Goal: Obtain resource: Download file/media

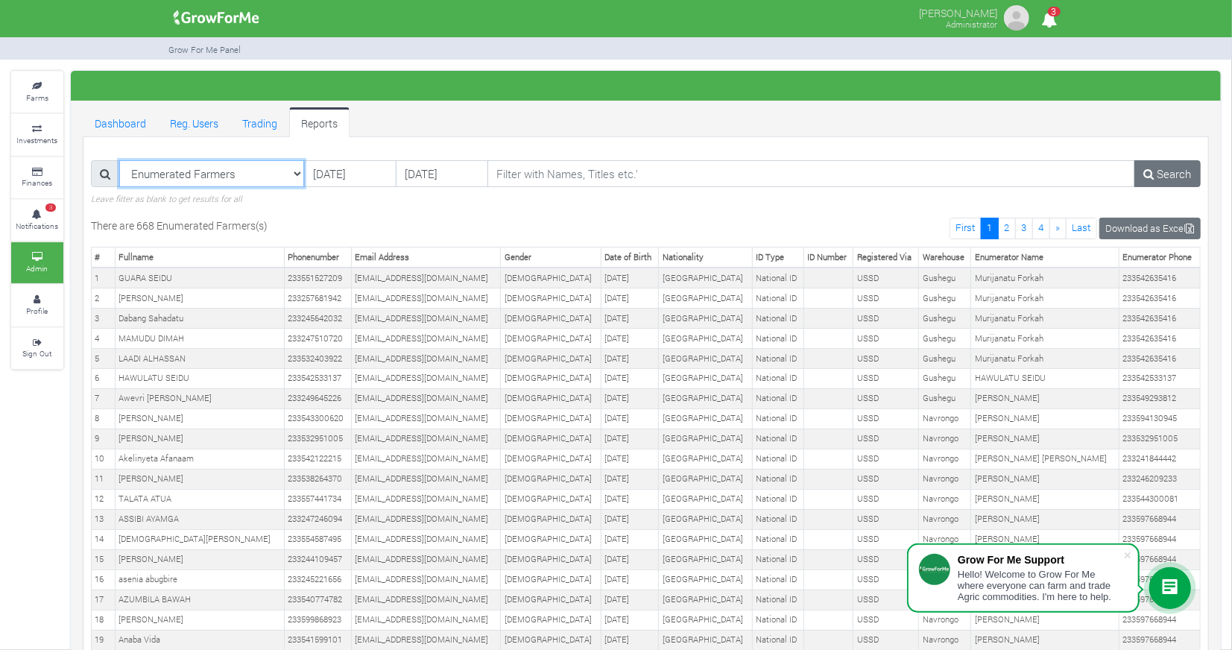
click at [290, 172] on select "Enumerated Farmers Registered Users Web Registered Users Active Users Paid Fund…" at bounding box center [211, 173] width 185 height 27
select select "?reporttype=Enumerated Farmers"
click at [119, 160] on select "Enumerated Farmers Registered Users Web Registered Users Active Users Paid Fund…" at bounding box center [211, 173] width 185 height 27
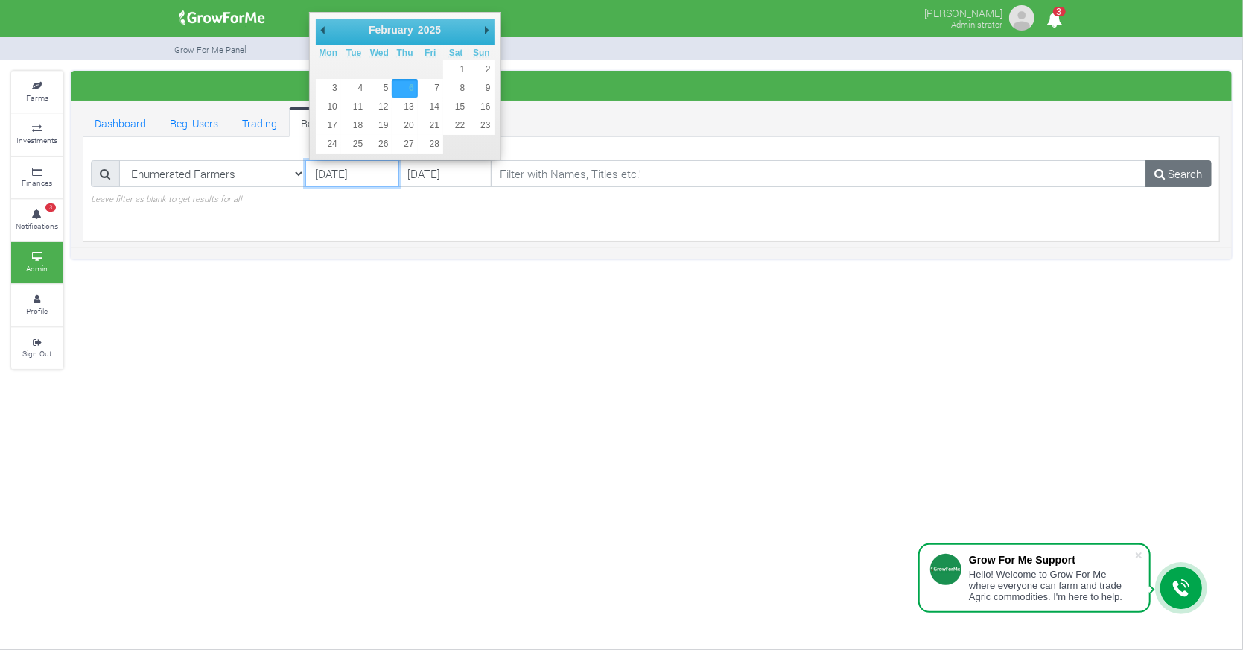
click at [365, 170] on input "06/02/2025" at bounding box center [351, 173] width 93 height 27
type input "[DATE]"
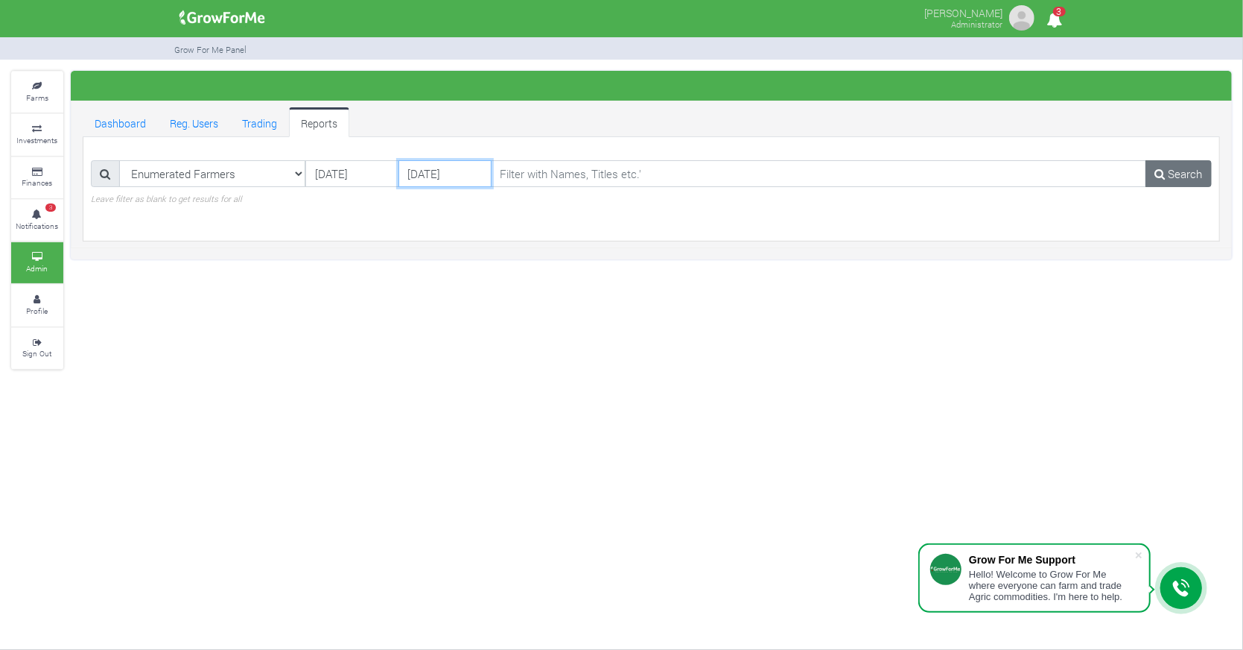
click at [441, 175] on input "[DATE]" at bounding box center [445, 173] width 93 height 27
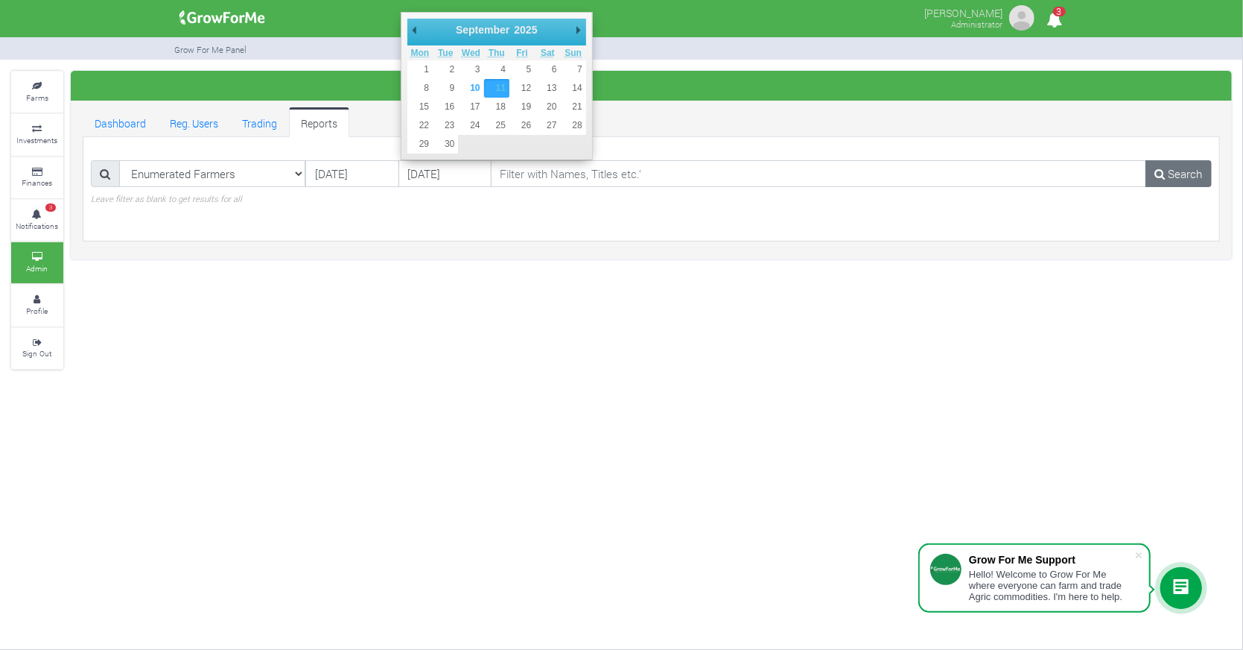
click at [598, 218] on div "Enumerated Farmers Registered Users Web Registered Users Active Users Paid Fund…" at bounding box center [652, 189] width 1144 height 88
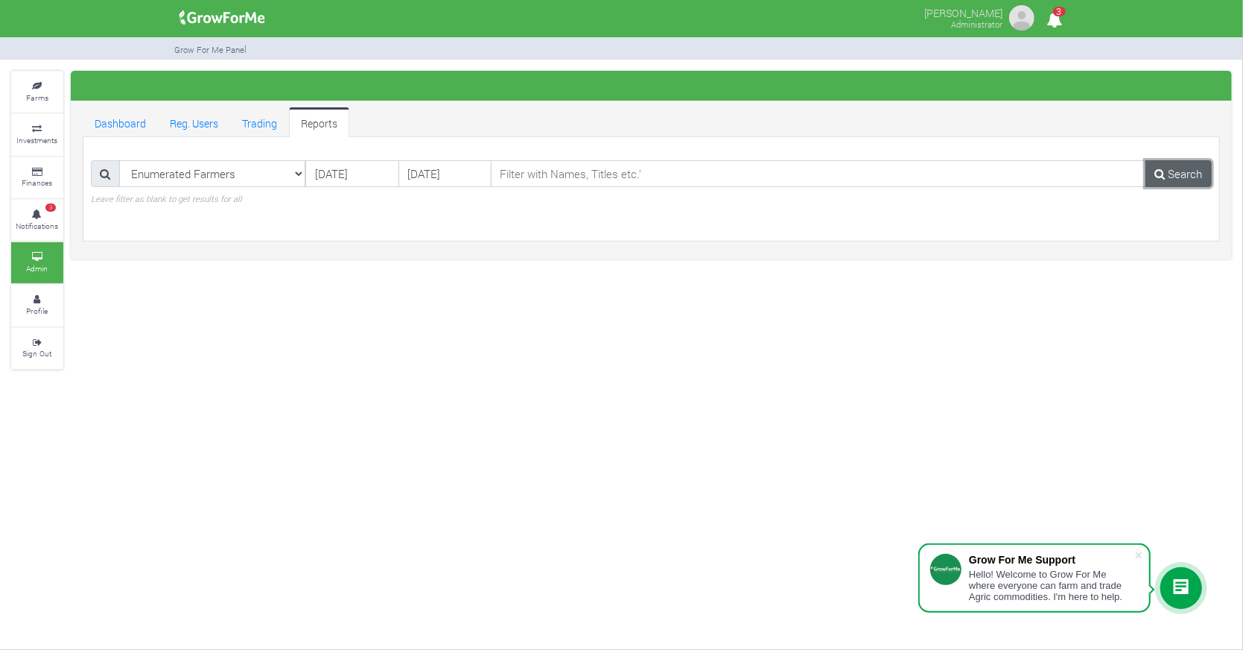
click at [1185, 171] on link "Search" at bounding box center [1179, 173] width 66 height 27
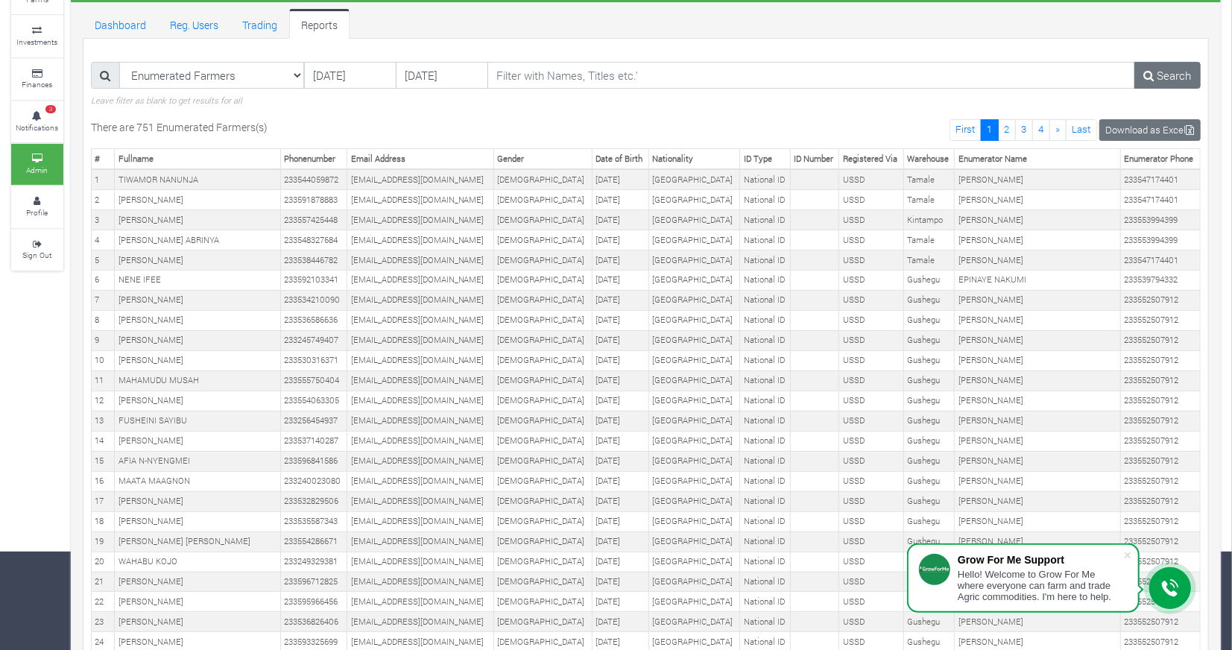
scroll to position [102, 0]
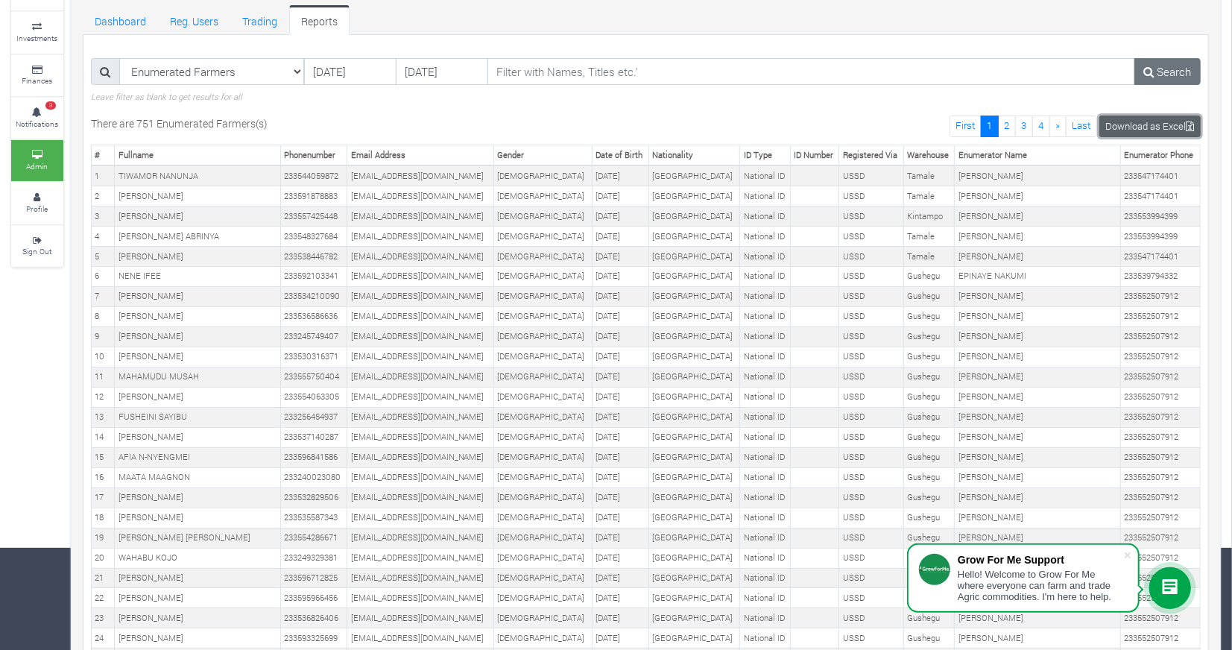
click at [1164, 122] on link "Download as Excel" at bounding box center [1149, 126] width 101 height 22
click at [640, 98] on div "Enumerated Farmers Registered Users Web Registered Users Active Users Paid Fund…" at bounding box center [646, 80] width 1132 height 45
click at [291, 69] on select "Enumerated Farmers Registered Users Web Registered Users Active Users Paid Fund…" at bounding box center [211, 71] width 185 height 27
click at [297, 66] on select "Enumerated Farmers Registered Users Web Registered Users Active Users Paid Fund…" at bounding box center [211, 71] width 185 height 27
select select "?reporttype=Aggregators"
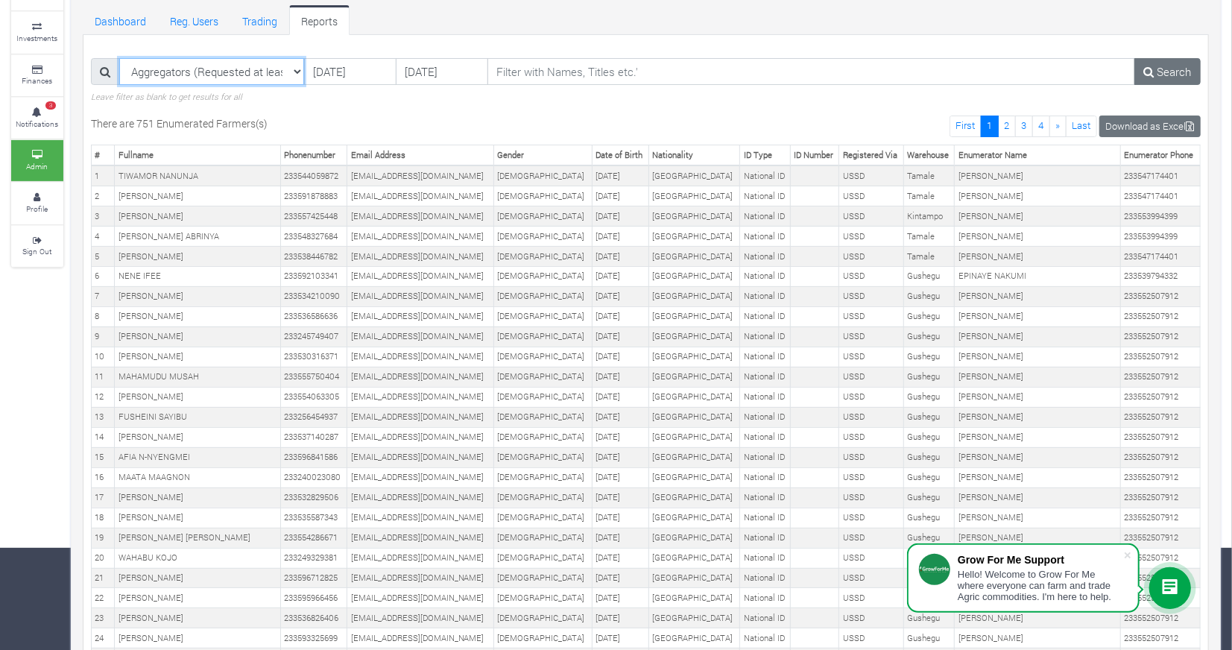
click at [119, 58] on select "Enumerated Farmers Registered Users Web Registered Users Active Users Paid Fund…" at bounding box center [211, 71] width 185 height 27
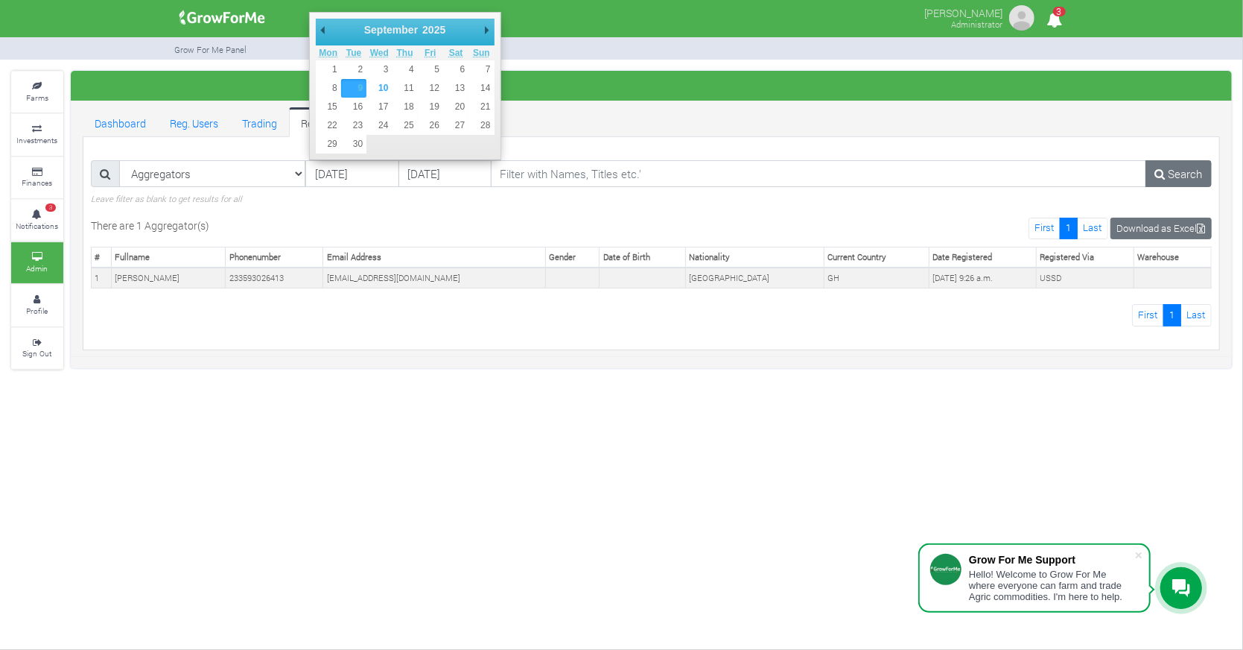
click at [382, 27] on select "January February March April May June July August September October November De…" at bounding box center [396, 29] width 68 height 15
type input "01/01/2025"
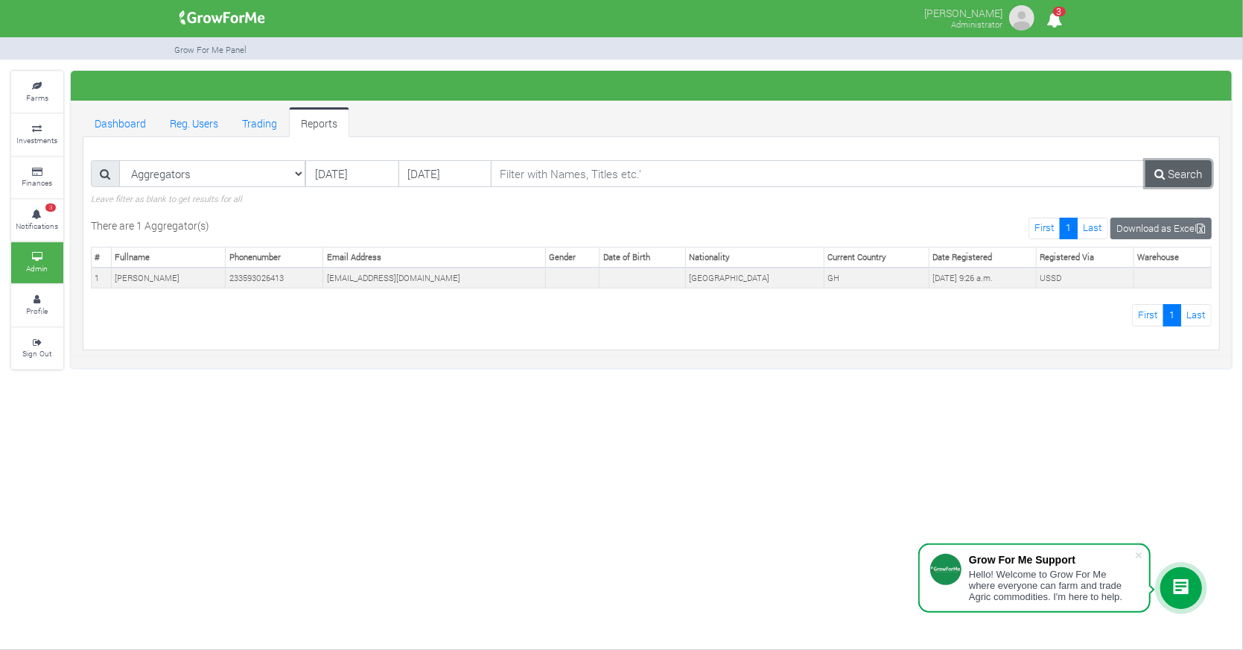
click at [1200, 166] on link "Search" at bounding box center [1179, 173] width 66 height 27
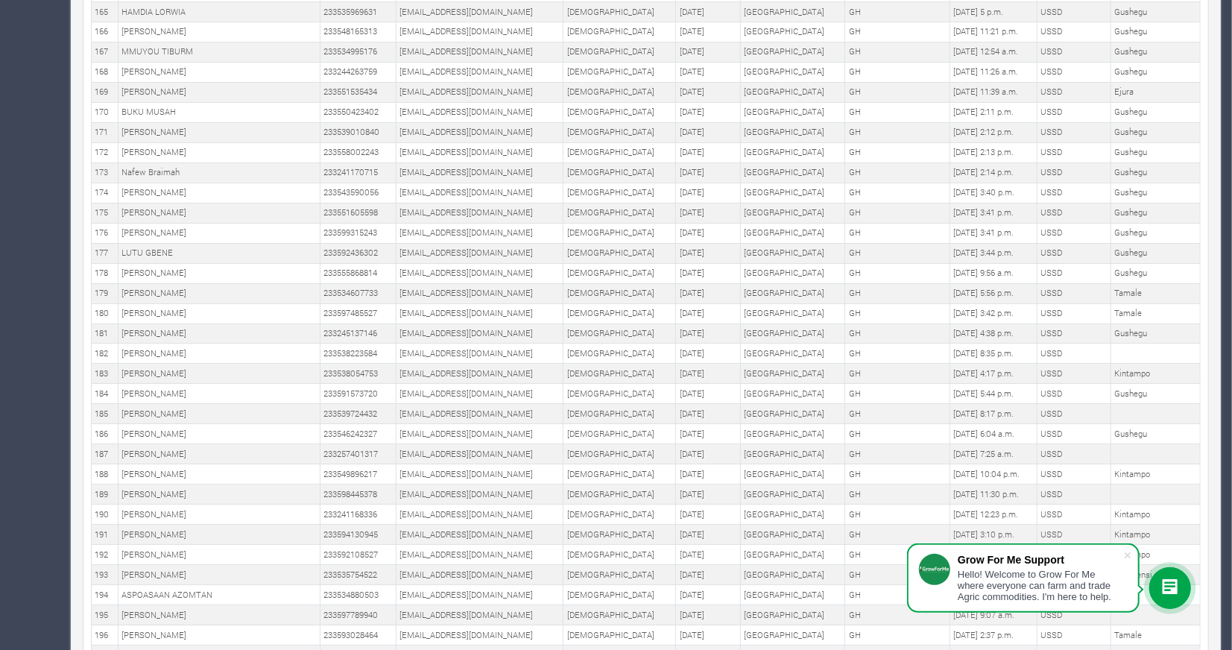
scroll to position [3668, 0]
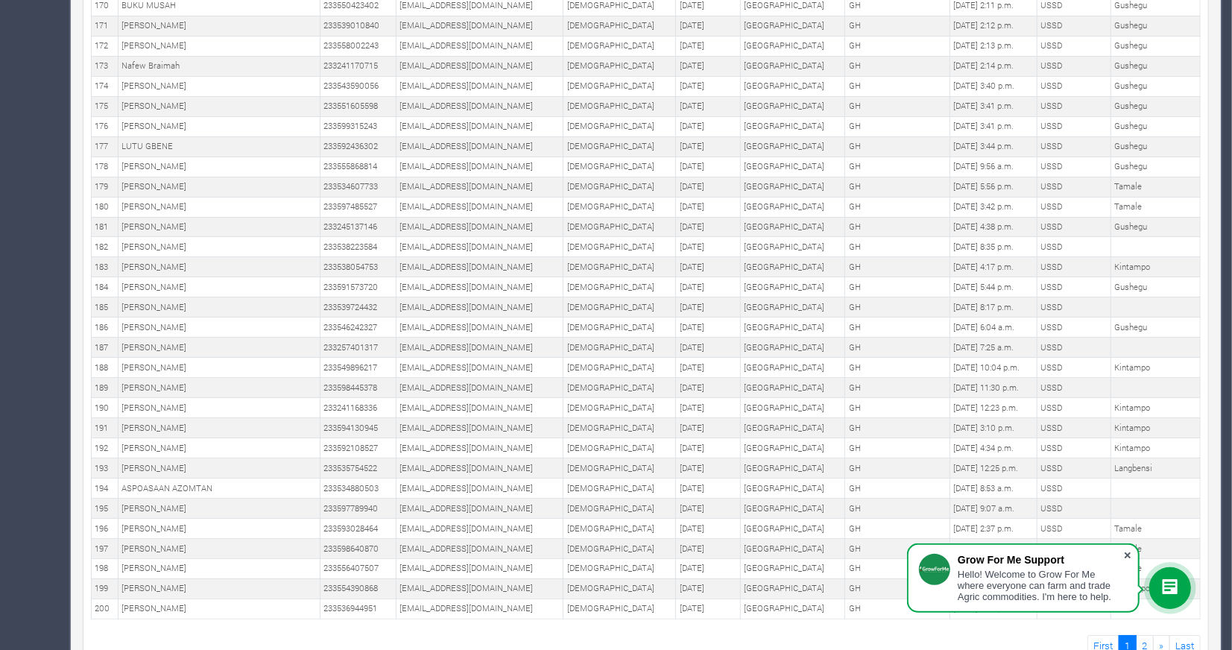
click at [1129, 551] on span at bounding box center [1127, 555] width 15 height 15
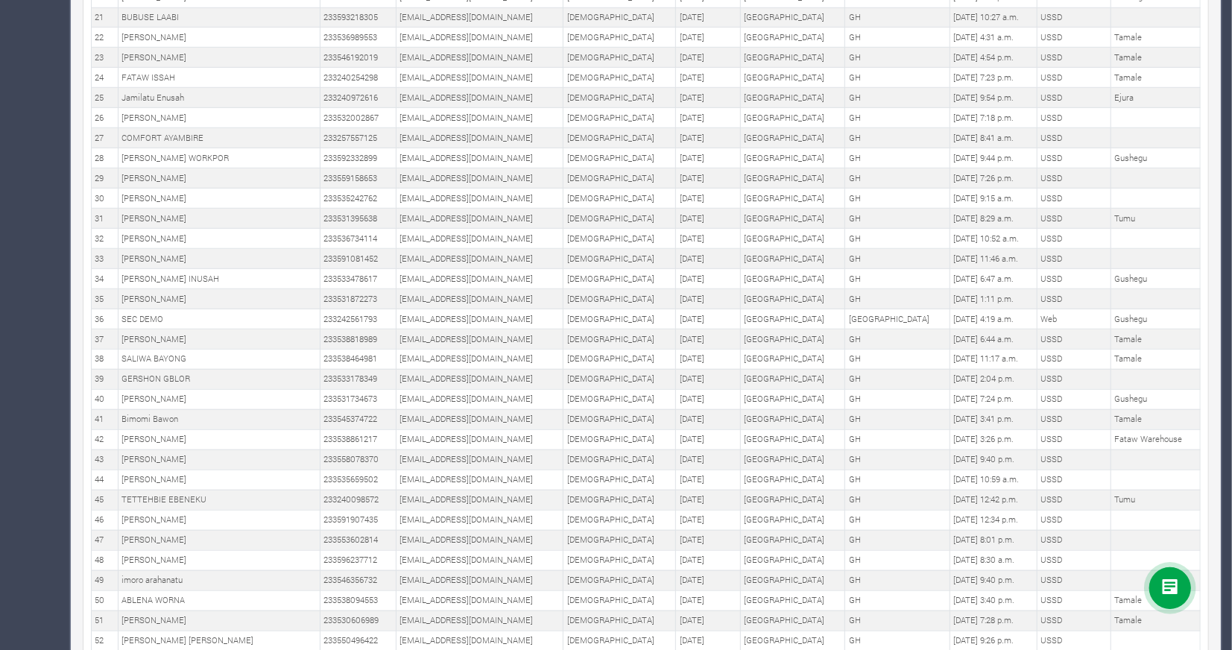
scroll to position [0, 0]
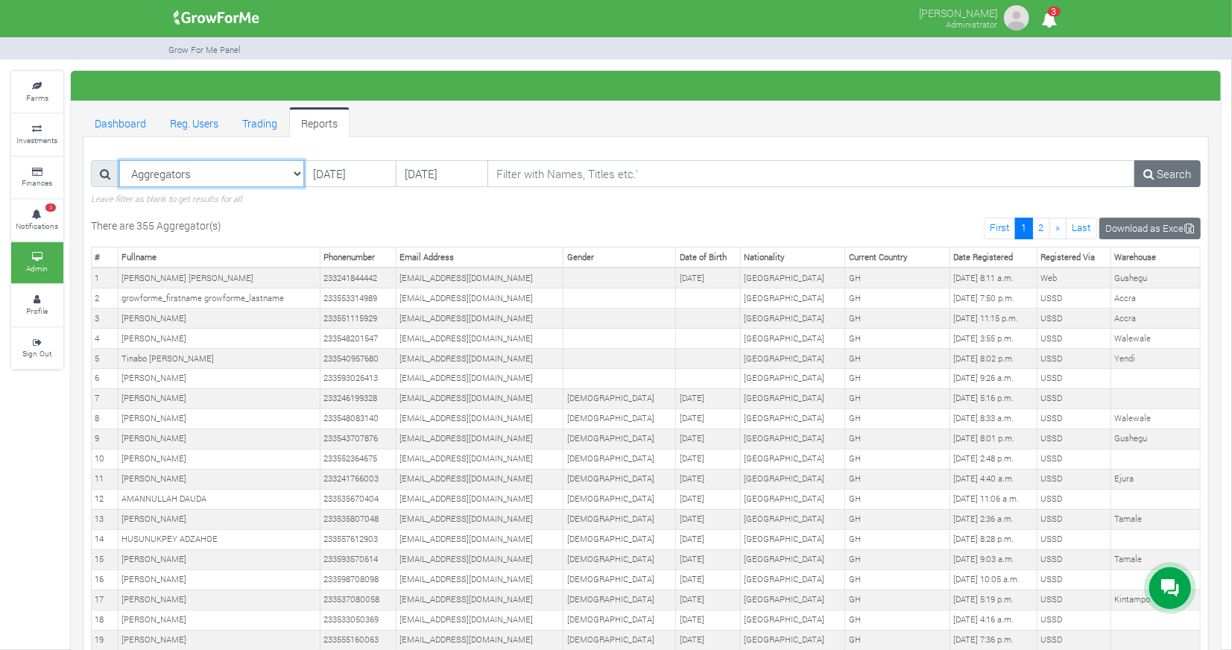
click at [292, 174] on select "Aggregators Registered Users Web Registered Users Active Users Paid Funders Unp…" at bounding box center [211, 173] width 185 height 27
select select "?reporttype=Enumerated Farmers"
click at [119, 160] on select "Aggregators Registered Users Web Registered Users Active Users Paid Funders Unp…" at bounding box center [211, 173] width 185 height 27
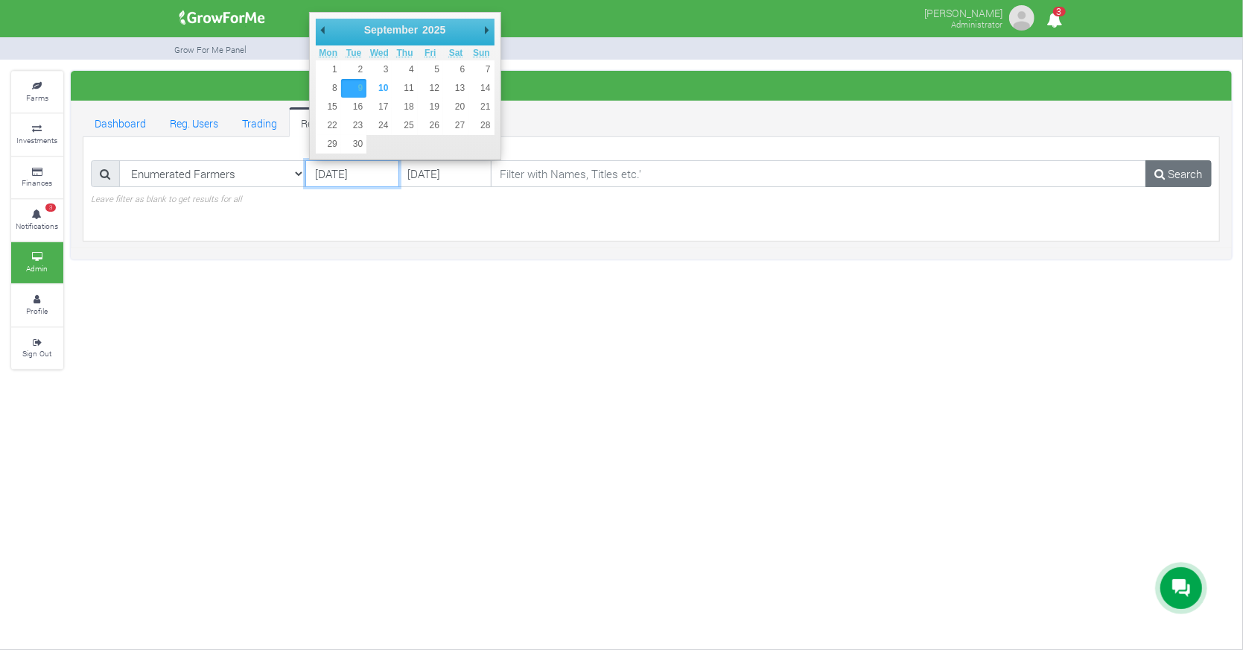
click at [364, 164] on input "[DATE]" at bounding box center [351, 173] width 93 height 27
click at [379, 30] on select "January February March April May June July August September October November De…" at bounding box center [396, 29] width 68 height 15
click at [1184, 175] on link "Search" at bounding box center [1179, 173] width 66 height 27
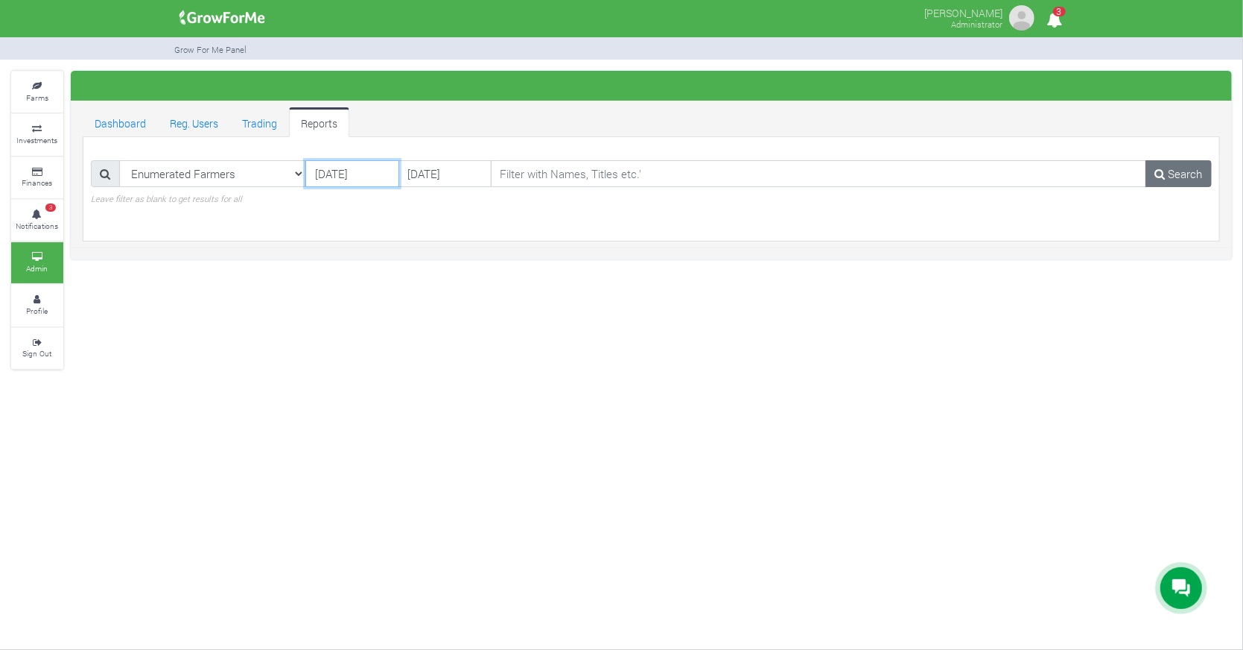
click at [350, 177] on input "09/09/2025" at bounding box center [351, 173] width 93 height 27
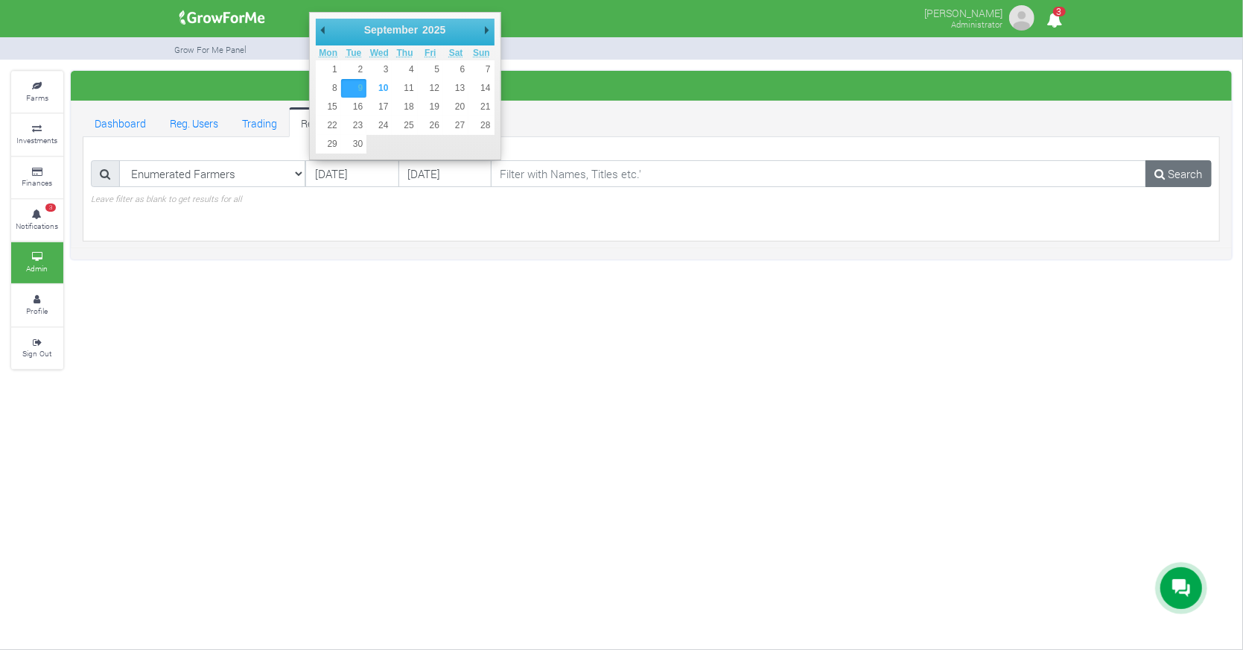
click at [395, 28] on select "January February March April May June July August September October November De…" at bounding box center [396, 29] width 68 height 15
type input "[DATE]"
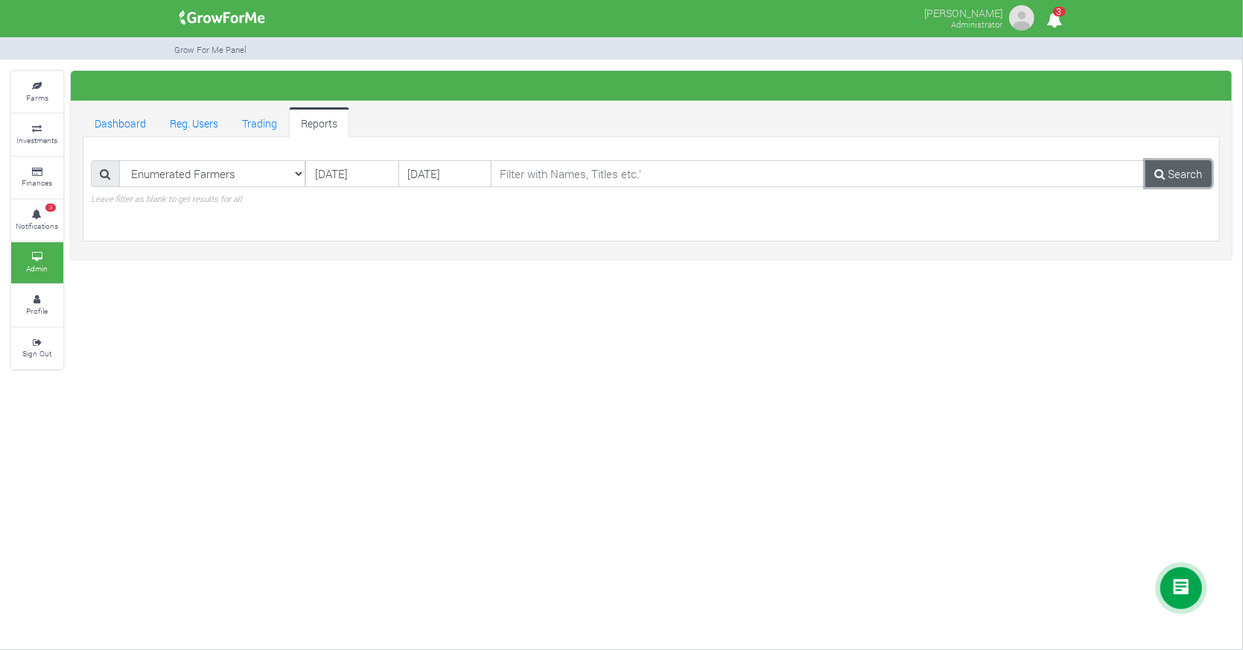
click at [1177, 168] on link "Search" at bounding box center [1179, 173] width 66 height 27
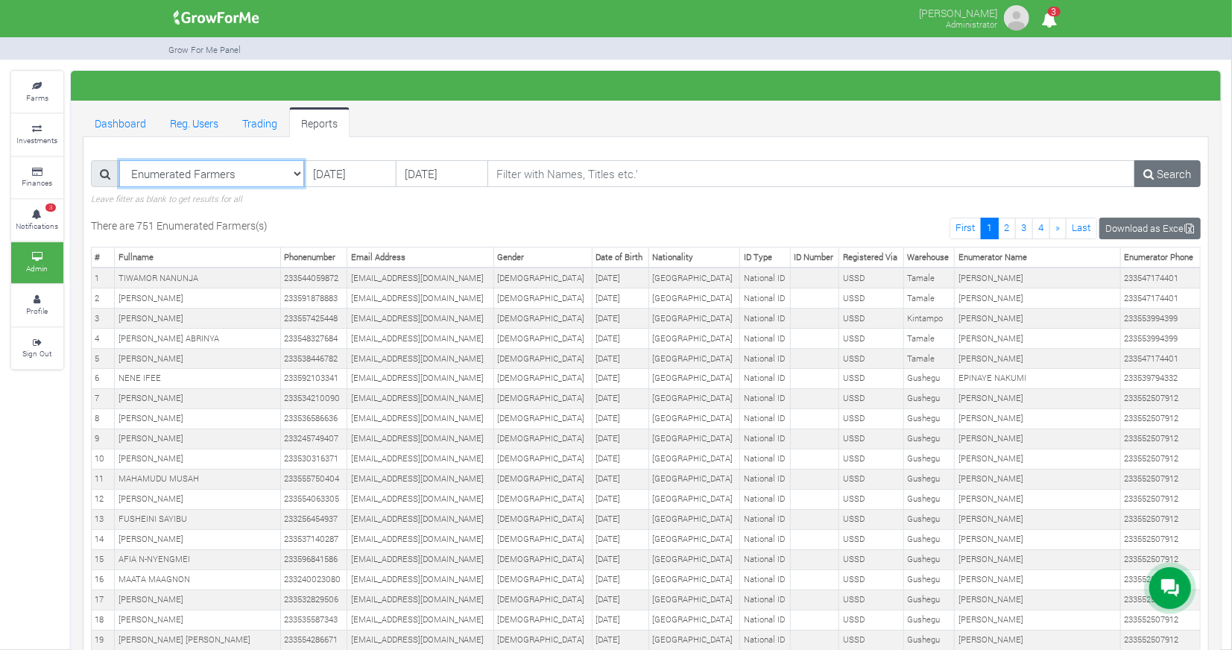
click at [294, 175] on select "Enumerated Farmers Registered Users Web Registered Users Active Users Paid Fund…" at bounding box center [211, 173] width 185 height 27
select select "?reporttype=Aggregators"
click at [119, 160] on select "Enumerated Farmers Registered Users Web Registered Users Active Users Paid Fund…" at bounding box center [211, 173] width 185 height 27
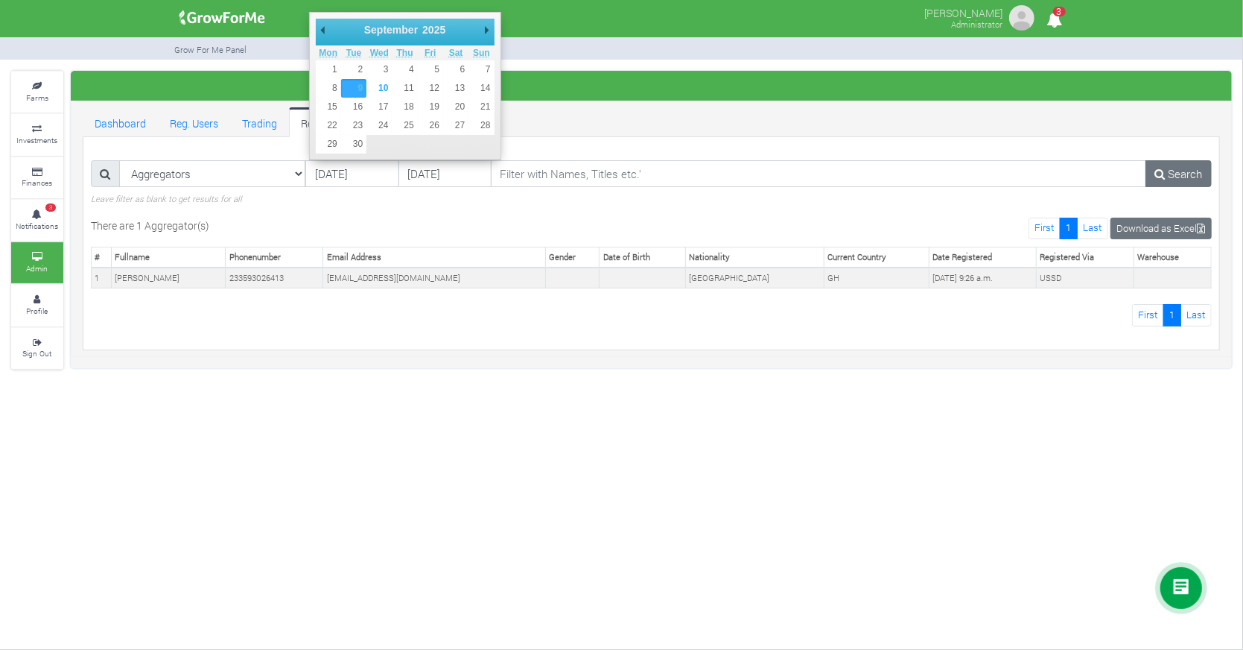
click at [393, 26] on select "January February March April May June July August September October November De…" at bounding box center [396, 29] width 68 height 15
type input "[DATE]"
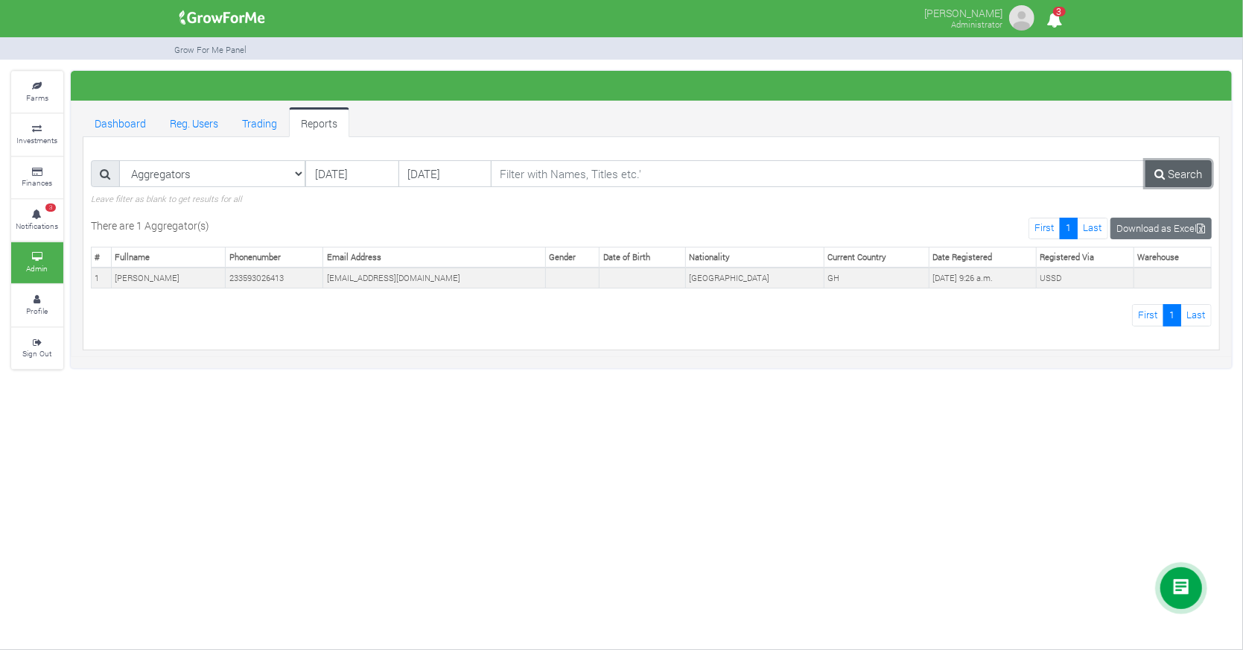
click at [1182, 179] on link "Search" at bounding box center [1179, 173] width 66 height 27
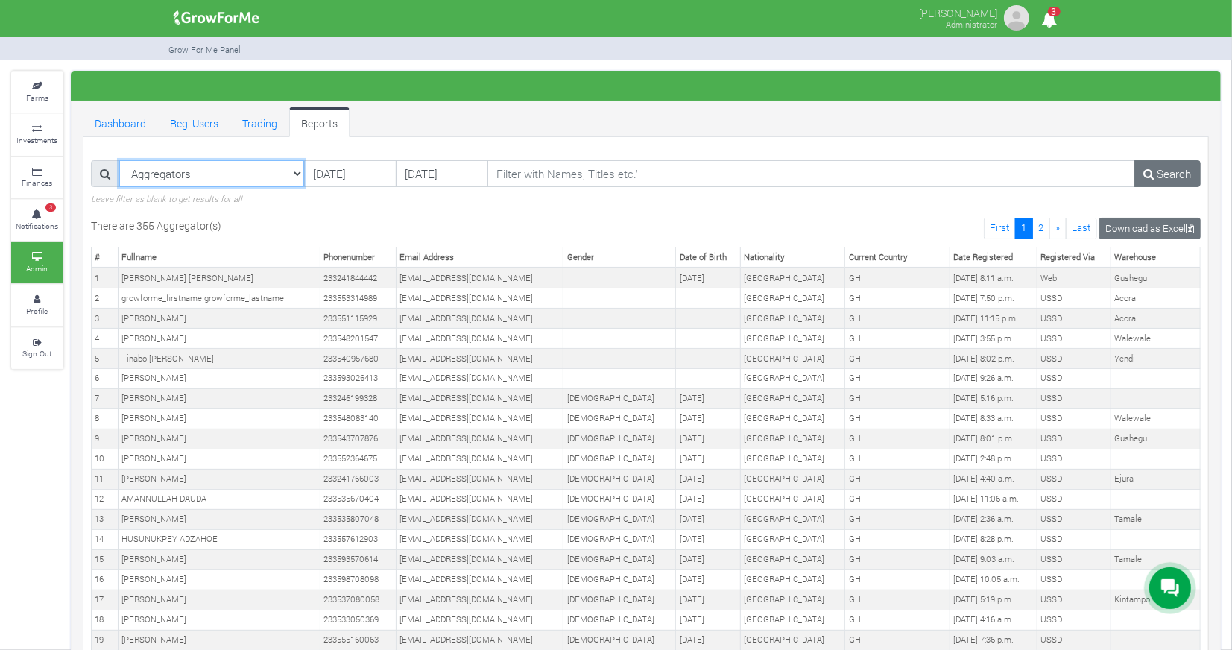
click at [296, 174] on select "Aggregators Registered Users Web Registered Users Active Users Paid Funders Unp…" at bounding box center [211, 173] width 185 height 27
select select "?reporttype=Enumerated Farmers"
click at [119, 160] on select "Aggregators Registered Users Web Registered Users Active Users Paid Funders Unp…" at bounding box center [211, 173] width 185 height 27
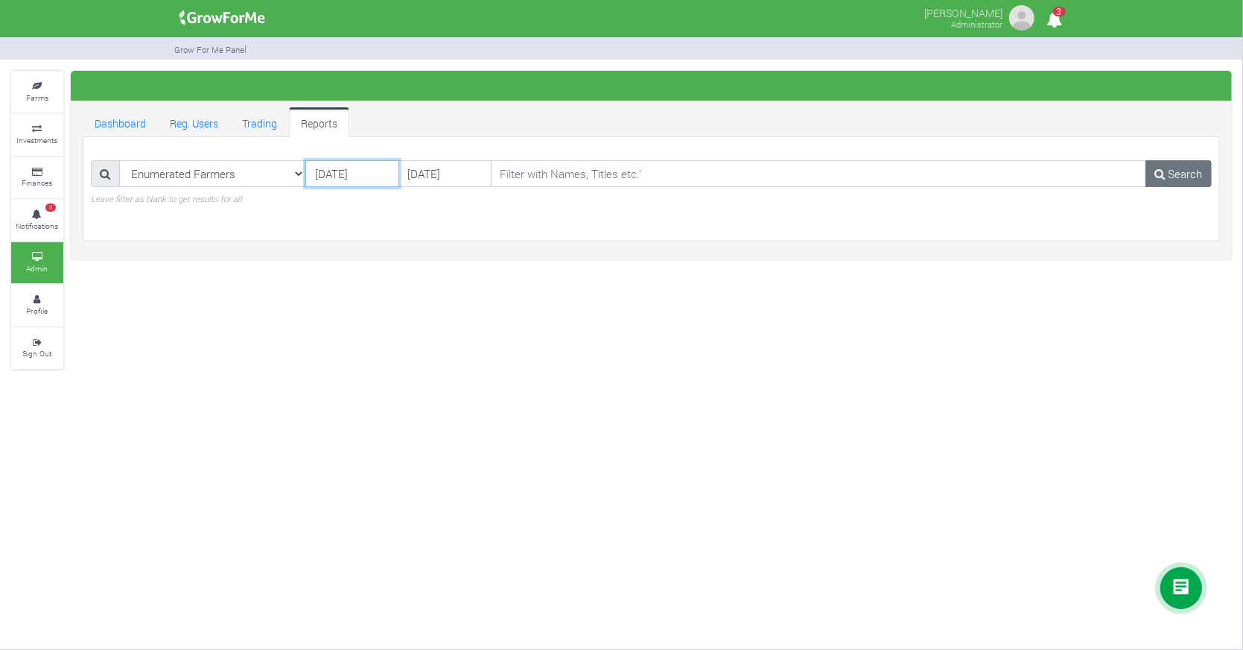
click at [353, 178] on input "09/09/2025" at bounding box center [351, 173] width 93 height 27
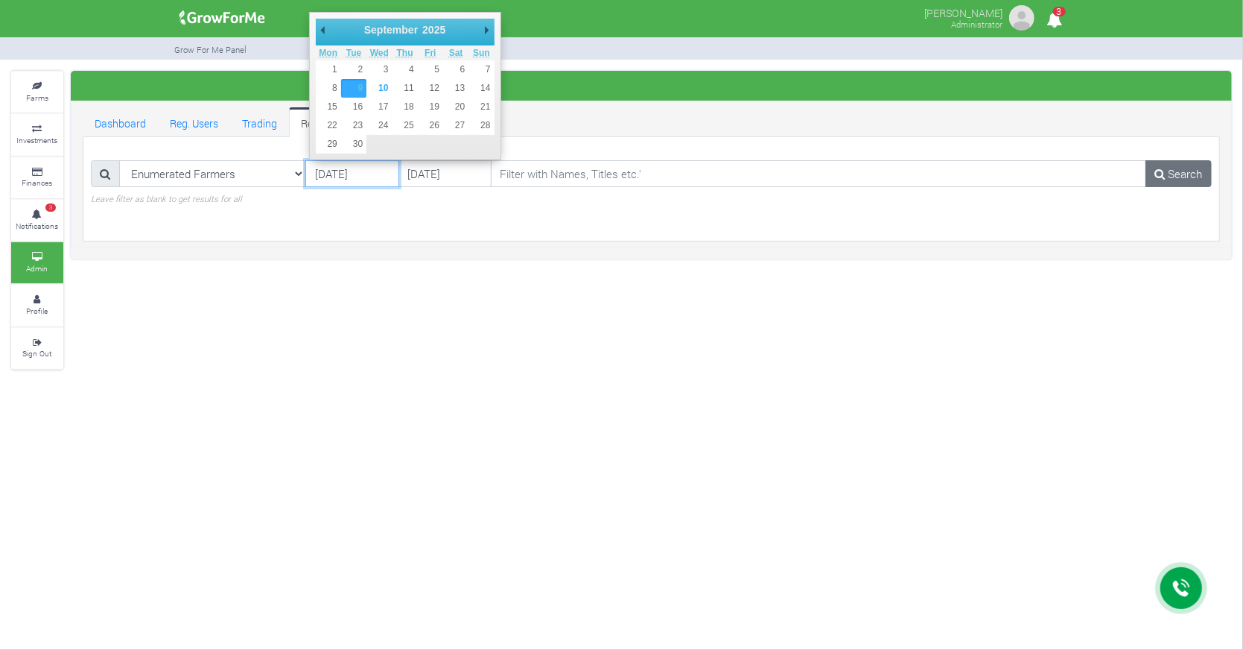
click at [400, 20] on div "September January February March April May June July August September October N…" at bounding box center [391, 30] width 58 height 22
click at [400, 22] on select "January February March April May June July August September October November De…" at bounding box center [396, 29] width 68 height 15
type input "[DATE]"
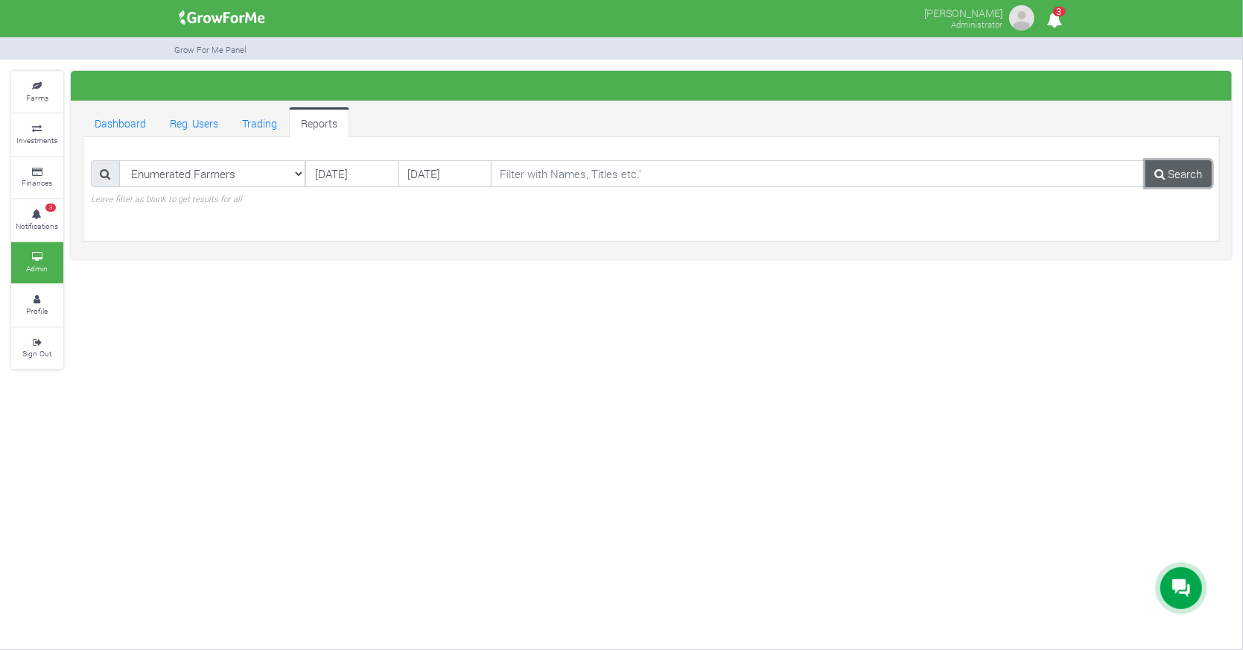
click at [1185, 169] on link "Search" at bounding box center [1179, 173] width 66 height 27
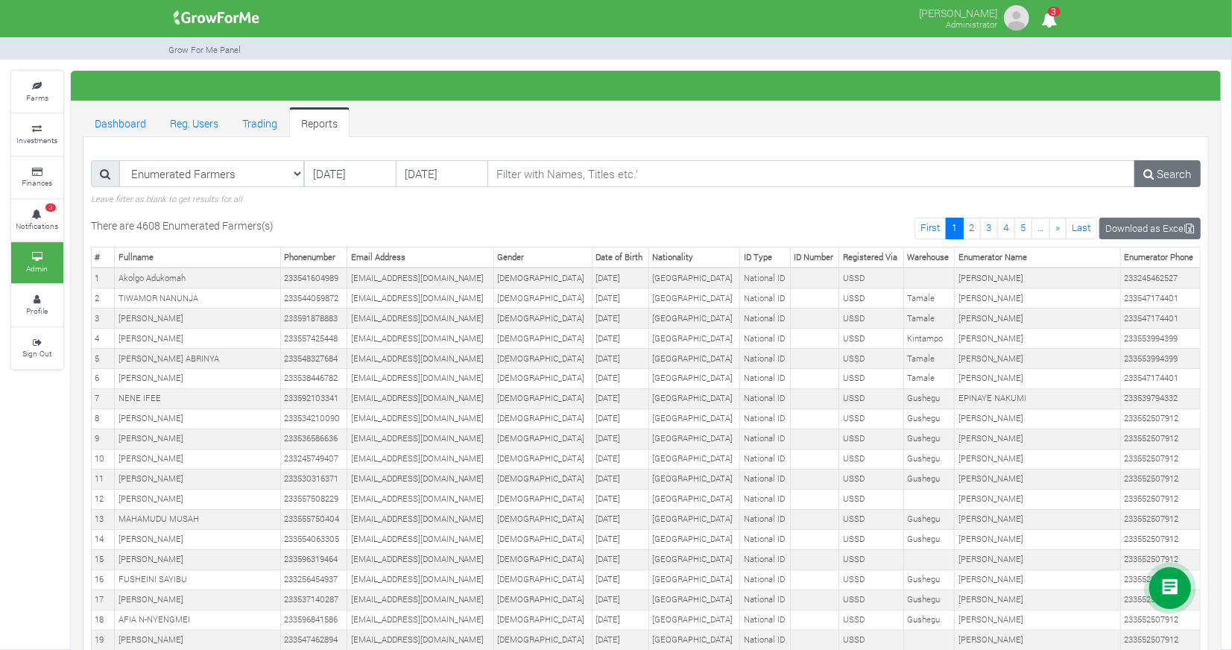
click at [641, 202] on div "Enumerated Farmers Registered Users Web Registered Users Active Users Paid Fund…" at bounding box center [646, 182] width 1132 height 45
click at [1146, 221] on link "Download as Excel" at bounding box center [1149, 229] width 101 height 22
